Goal: Transaction & Acquisition: Purchase product/service

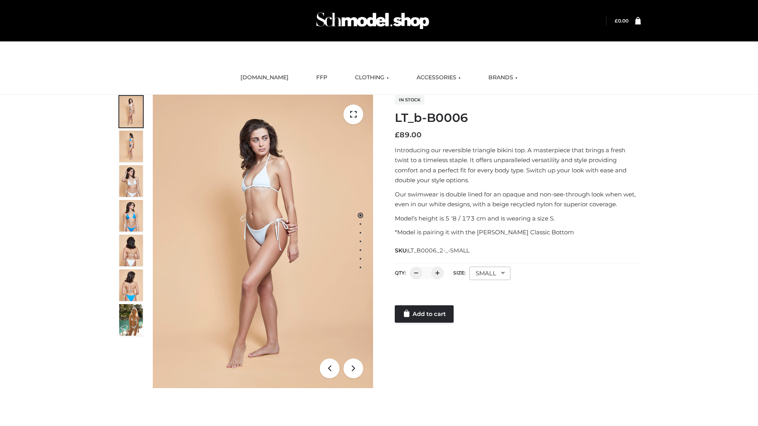
click at [425, 314] on link "Add to cart" at bounding box center [424, 313] width 59 height 17
